Goal: Information Seeking & Learning: Learn about a topic

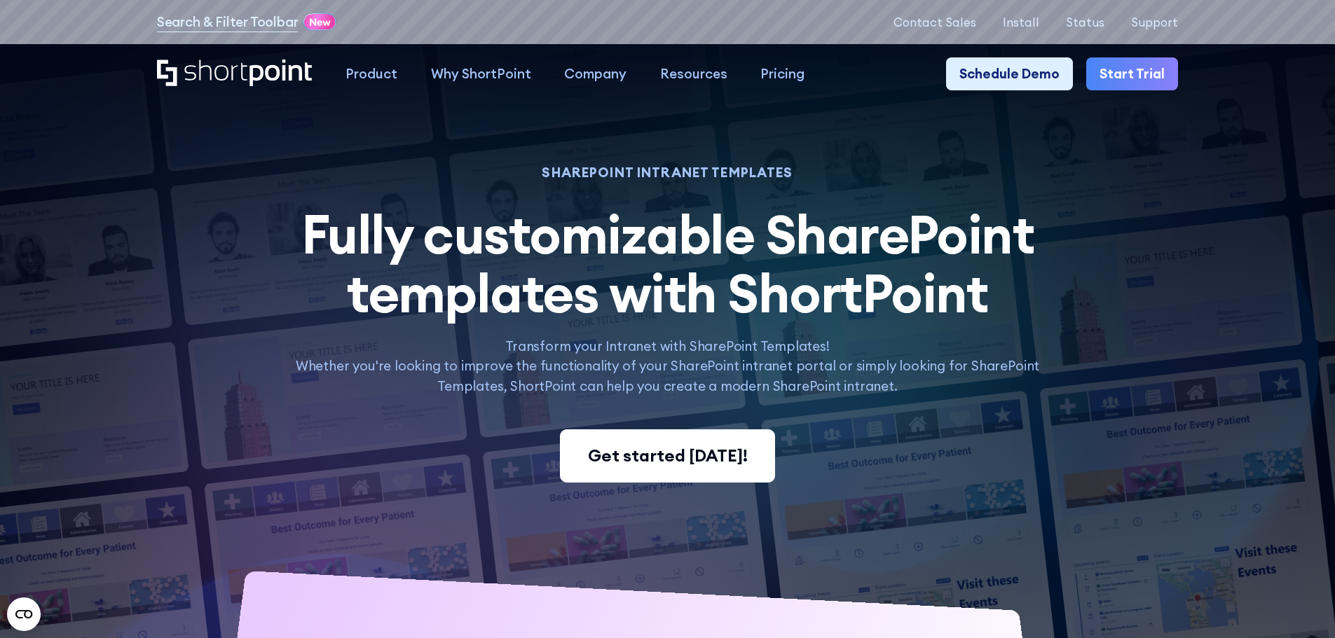
click at [640, 457] on div "Get started [DATE]!" at bounding box center [668, 455] width 160 height 25
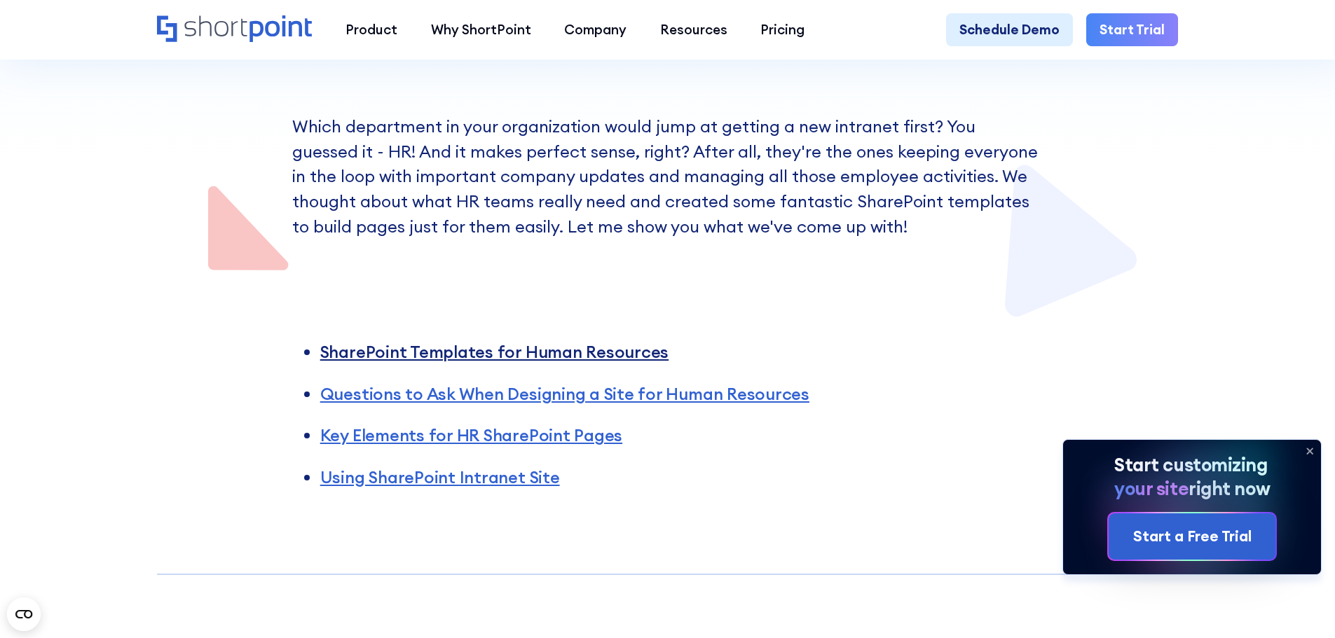
click at [573, 359] on link "SharePoint Templates for Human Resources" at bounding box center [494, 351] width 348 height 21
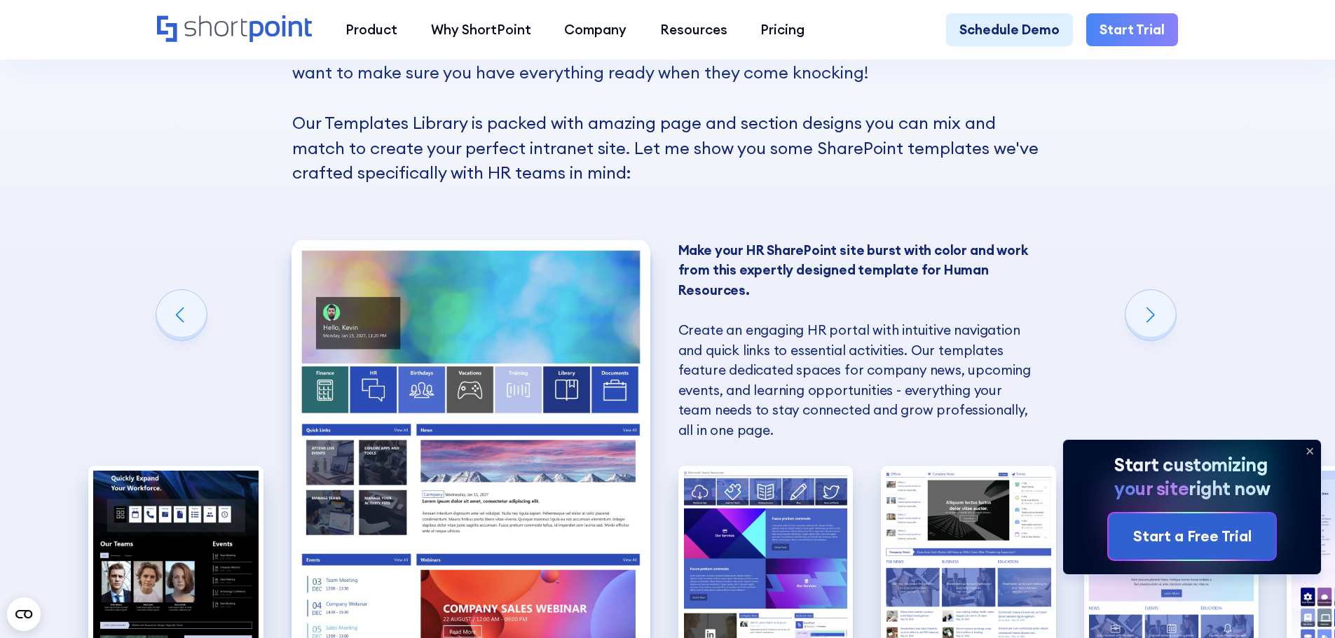
scroll to position [1332, 0]
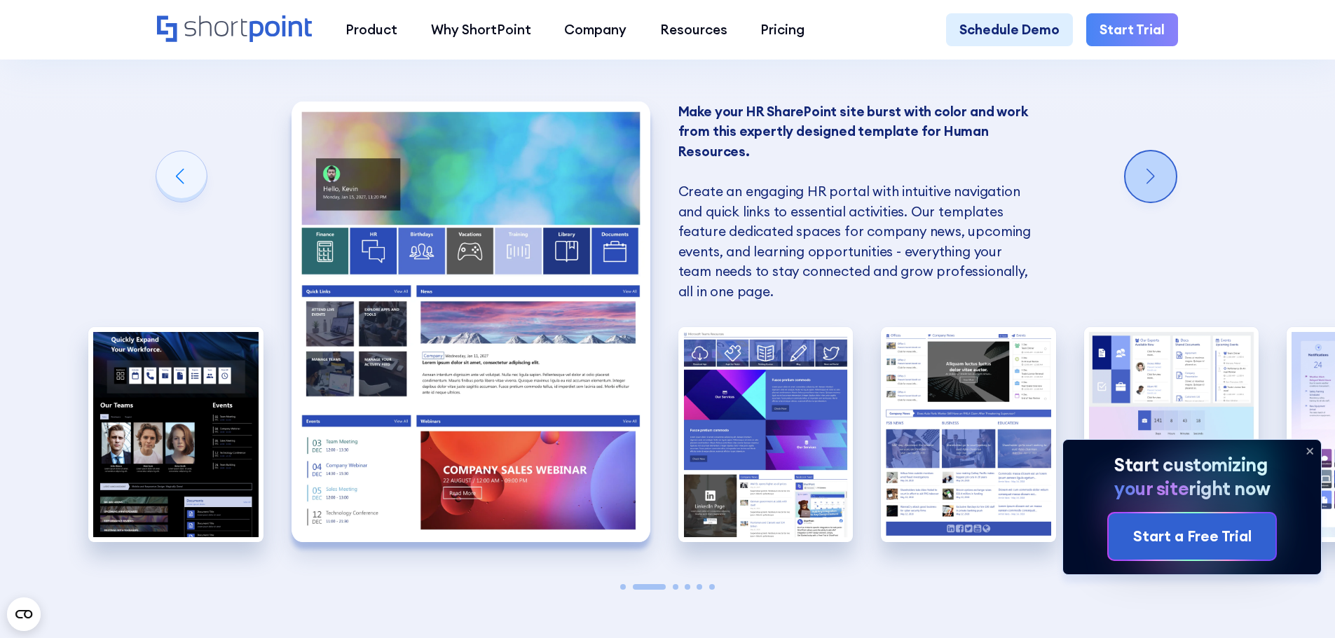
click at [1162, 196] on div "Next slide" at bounding box center [1150, 176] width 50 height 50
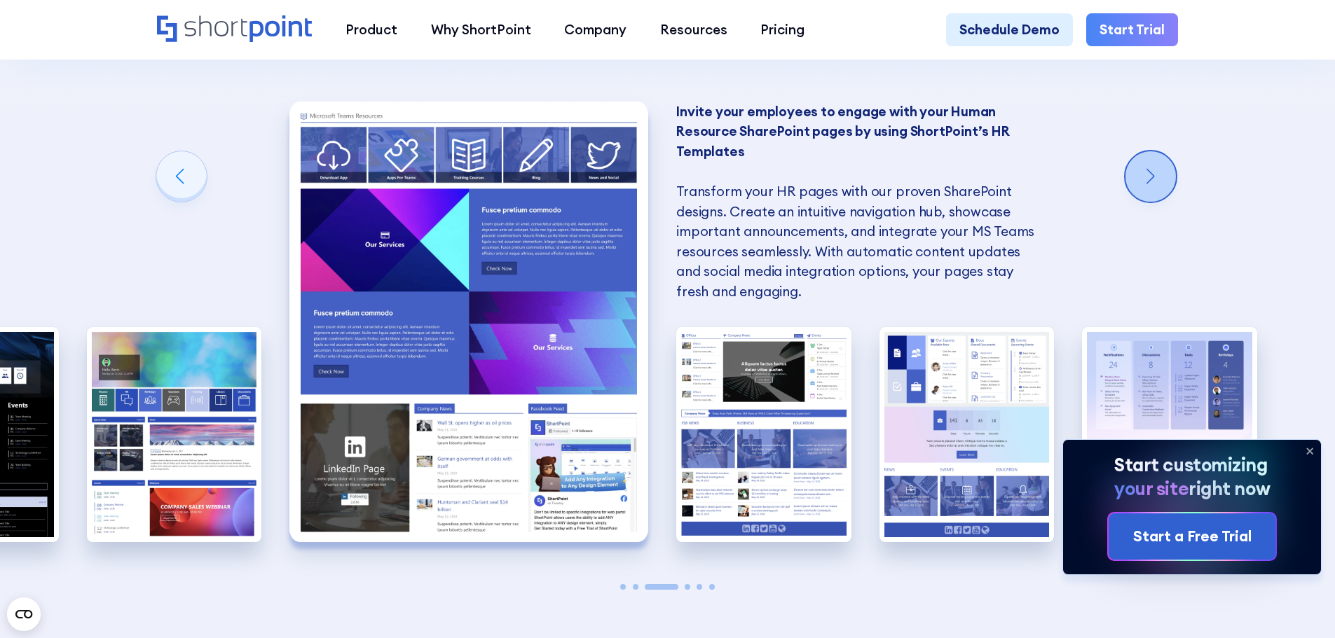
click at [1162, 196] on div "Next slide" at bounding box center [1150, 176] width 50 height 50
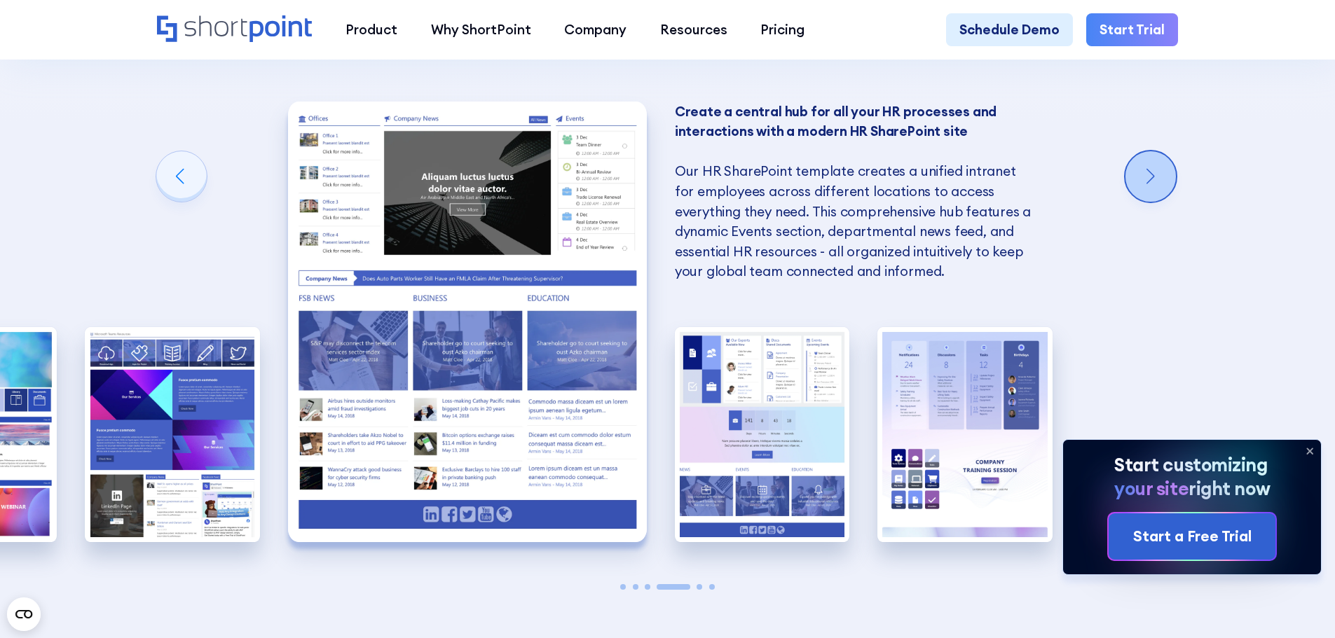
click at [1162, 196] on div "Next slide" at bounding box center [1150, 176] width 50 height 50
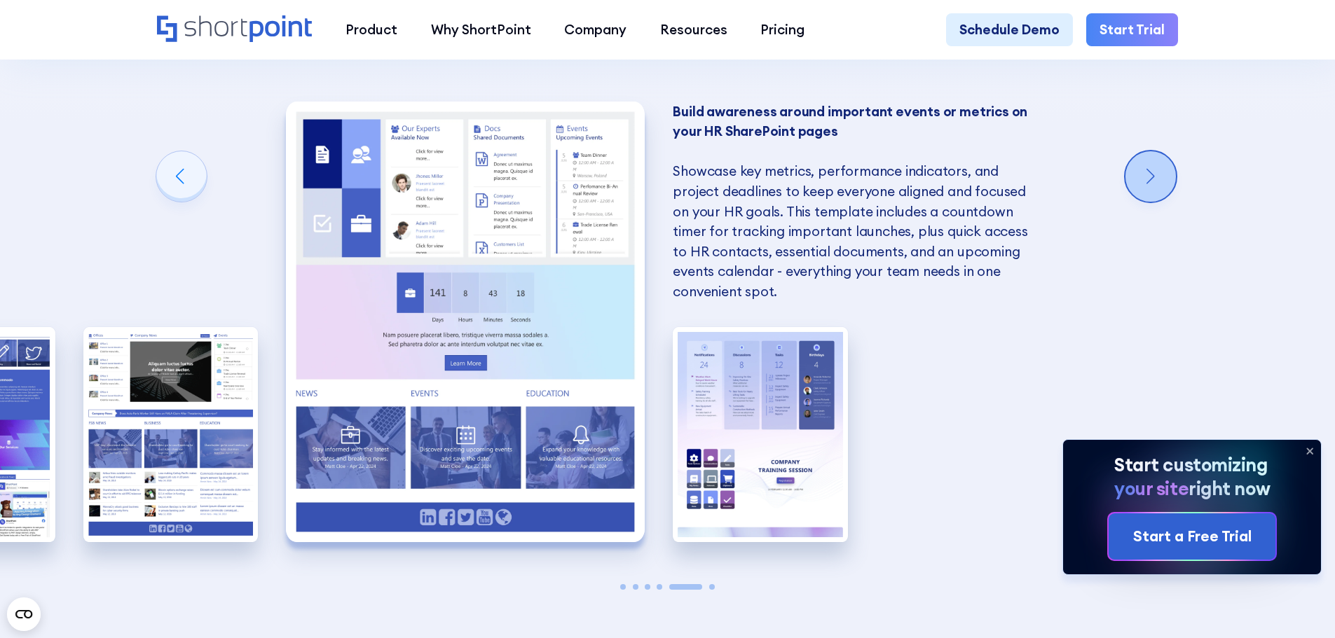
click at [1162, 196] on div "Next slide" at bounding box center [1150, 176] width 50 height 50
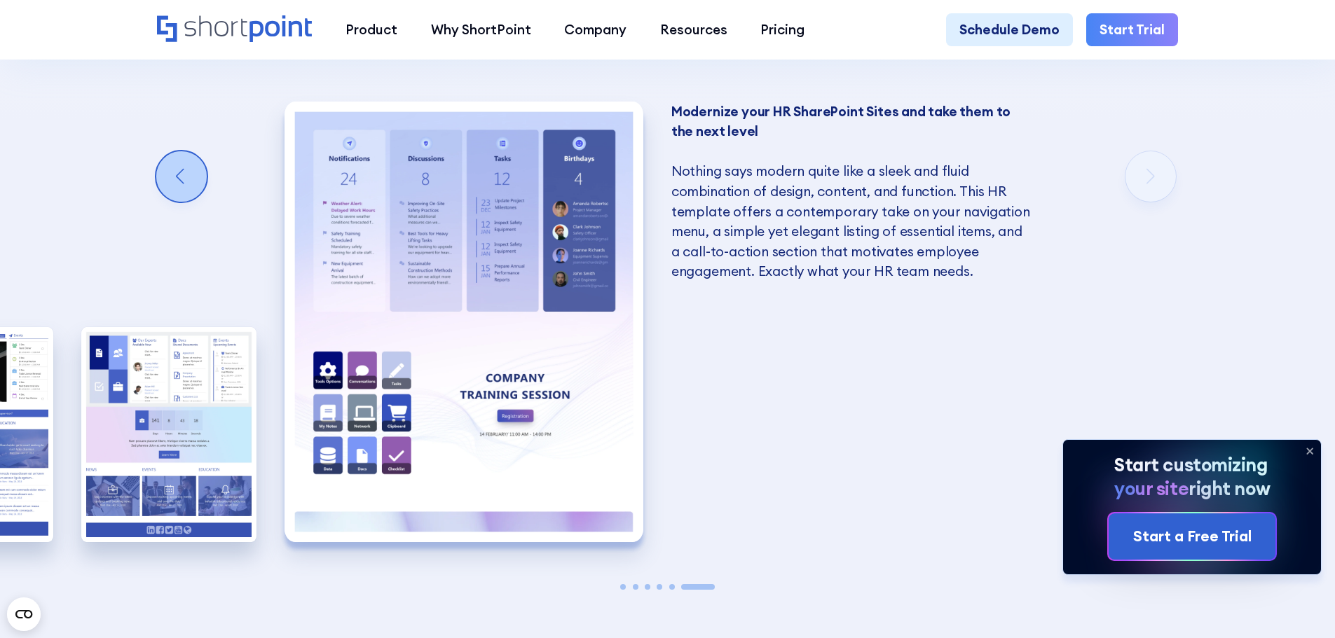
click at [181, 198] on div "Previous slide" at bounding box center [181, 176] width 50 height 50
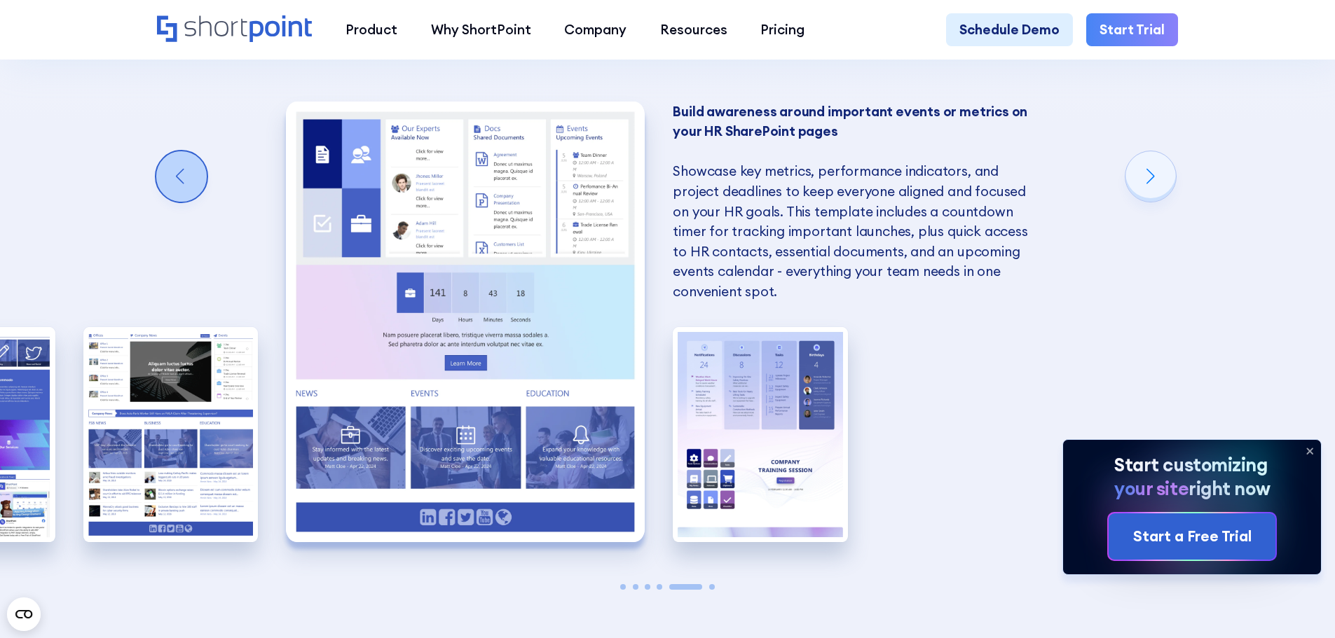
click at [181, 198] on div "Previous slide" at bounding box center [181, 176] width 50 height 50
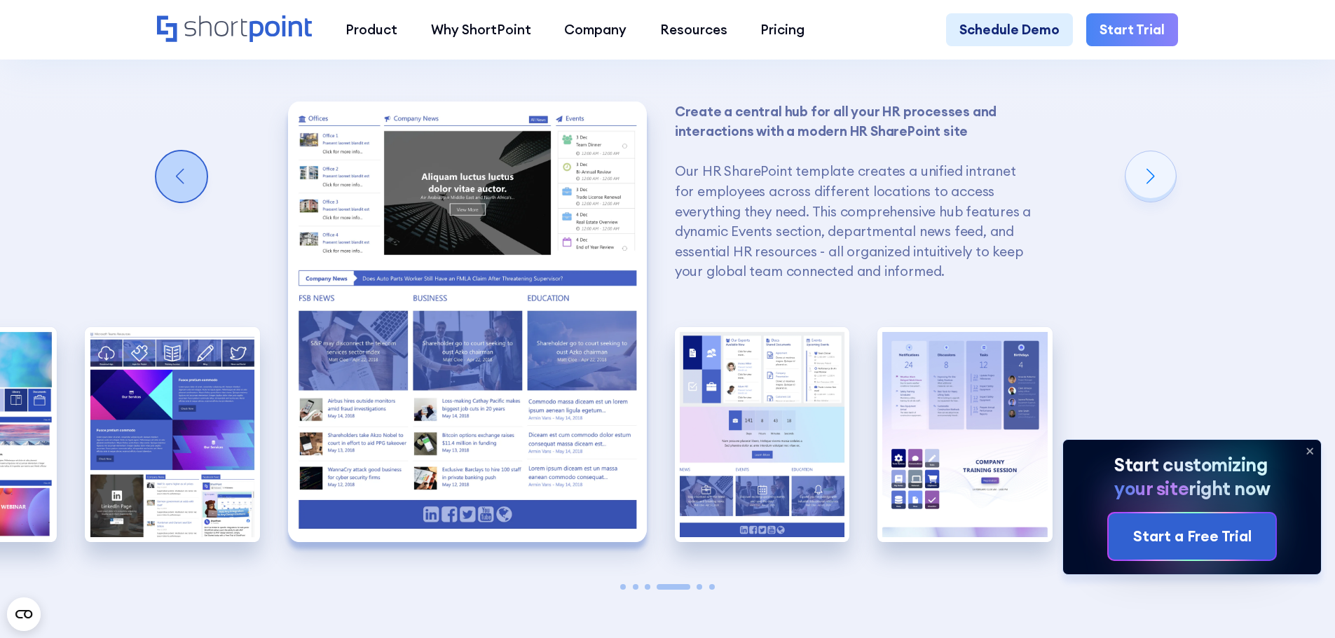
click at [181, 198] on div "Previous slide" at bounding box center [181, 176] width 50 height 50
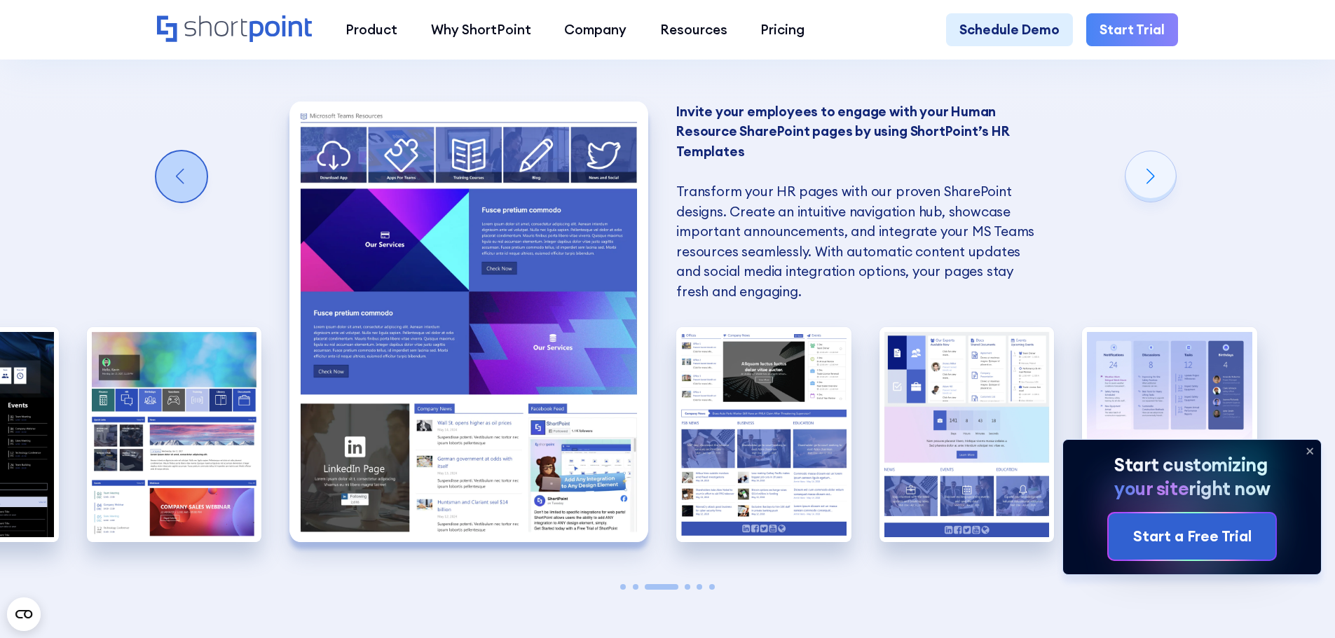
click at [181, 198] on div "Previous slide" at bounding box center [181, 176] width 50 height 50
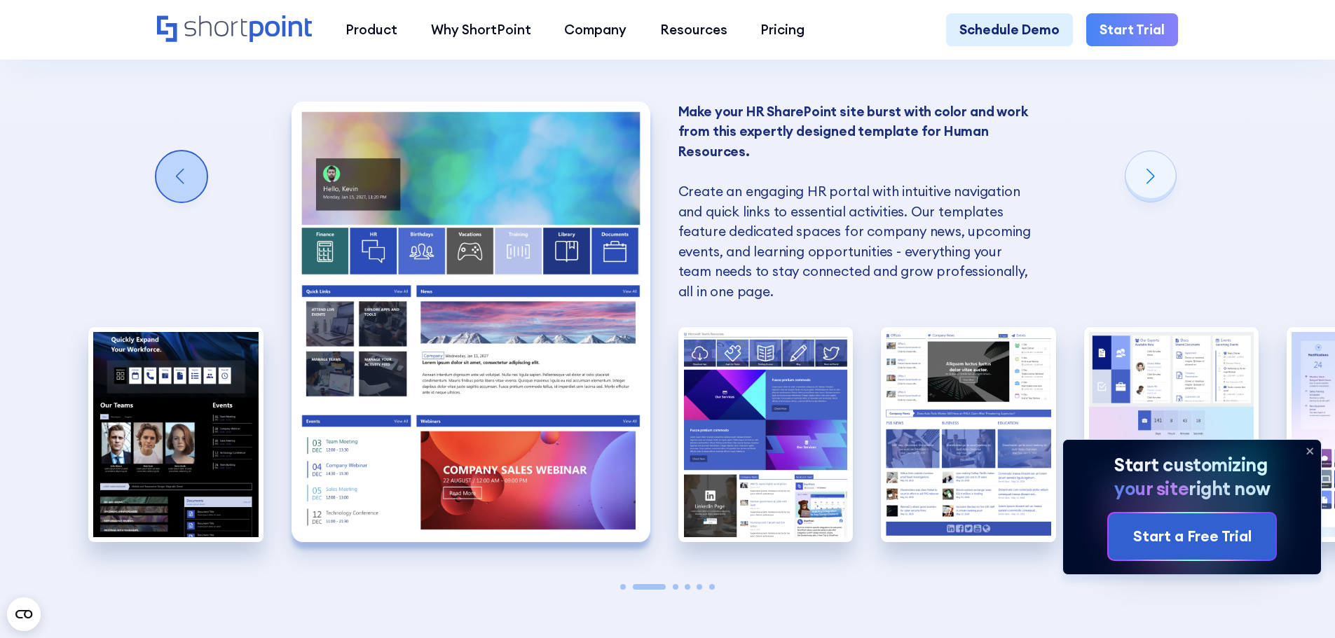
click at [181, 198] on div "Previous slide" at bounding box center [181, 176] width 50 height 50
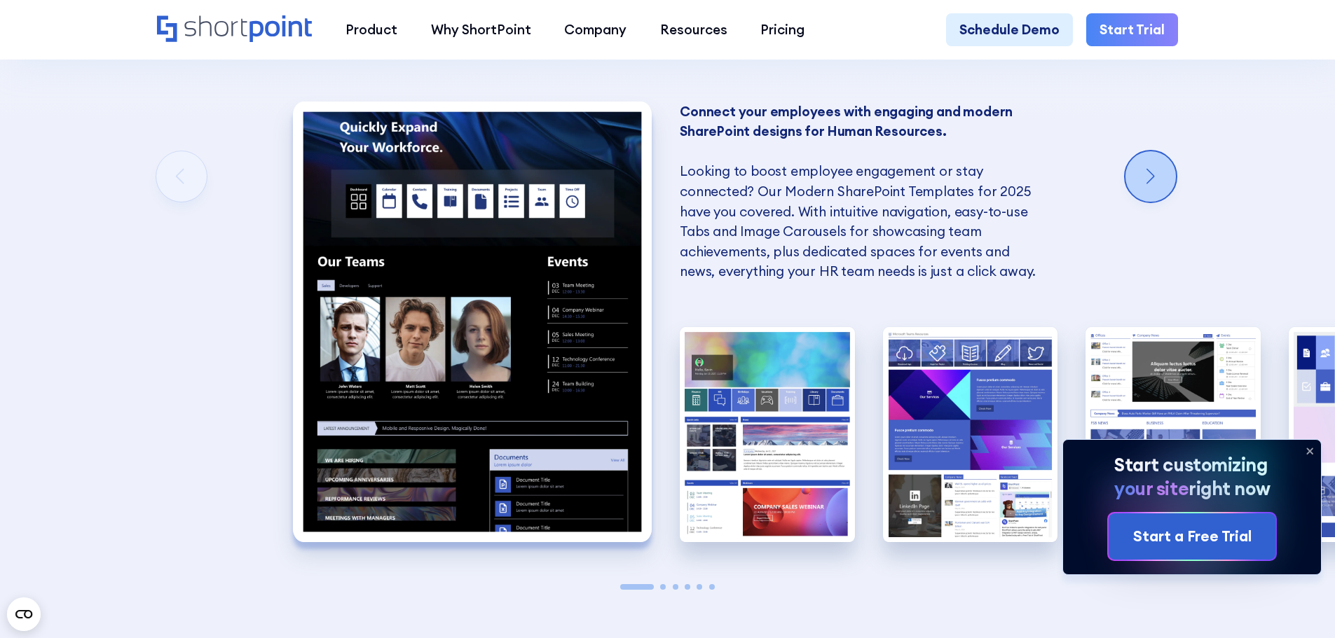
click at [1147, 202] on div "Next slide" at bounding box center [1150, 176] width 50 height 50
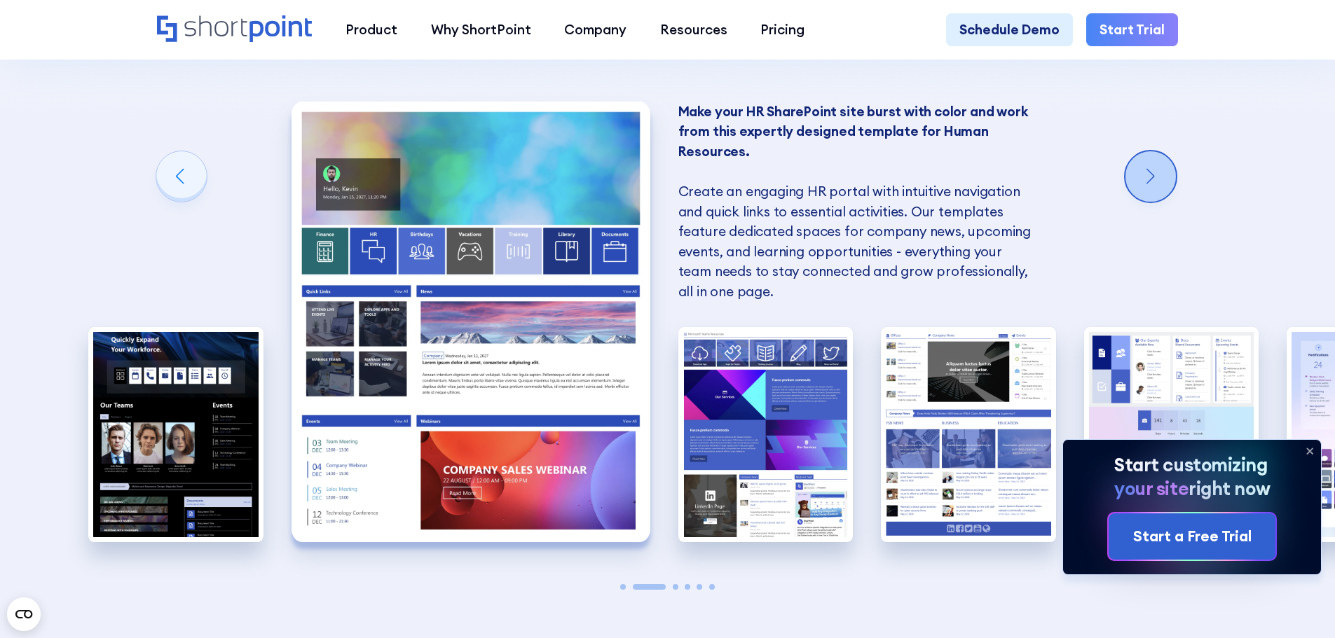
click at [1147, 202] on div "Next slide" at bounding box center [1150, 176] width 50 height 50
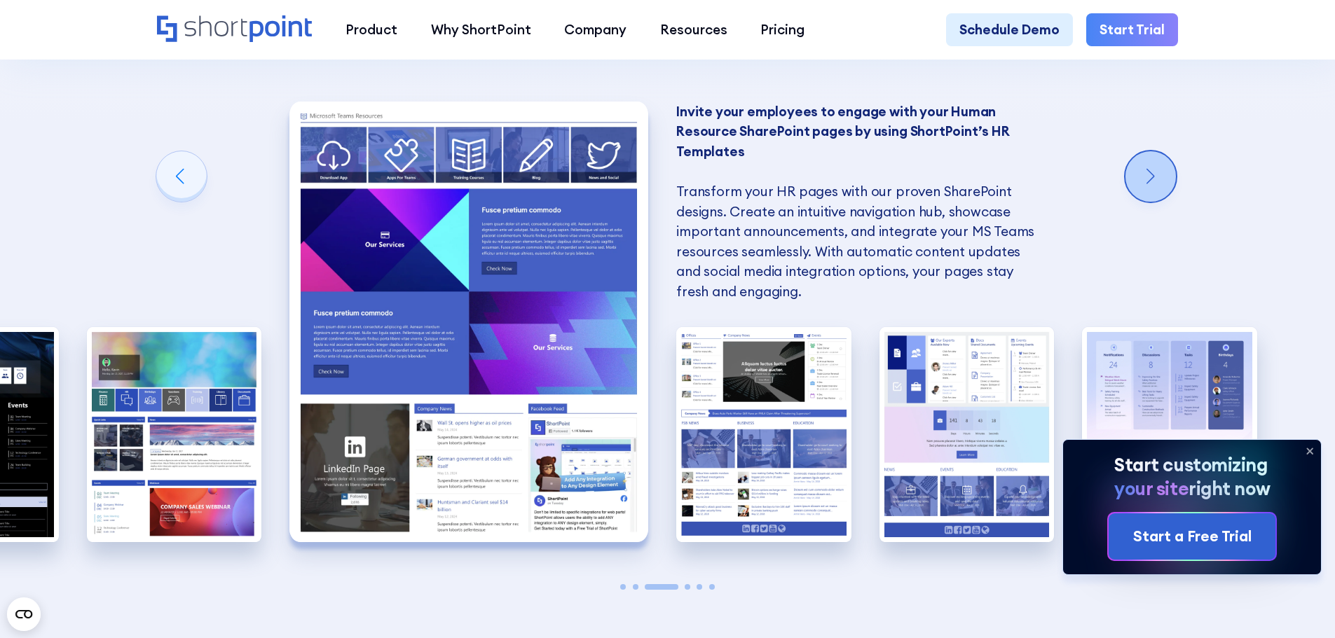
click at [1147, 202] on div "Next slide" at bounding box center [1150, 176] width 50 height 50
